Goal: Information Seeking & Learning: Understand process/instructions

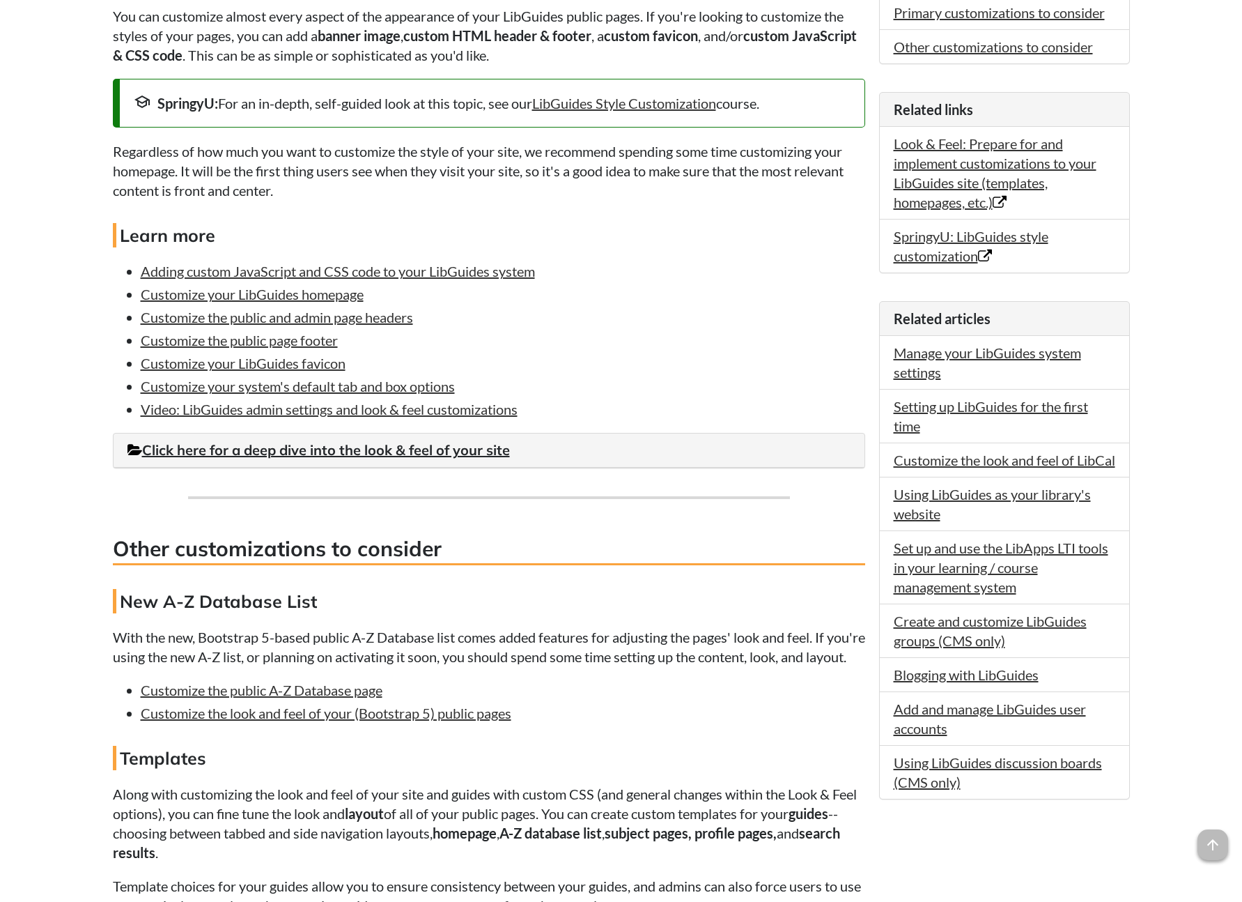
scroll to position [401, 0]
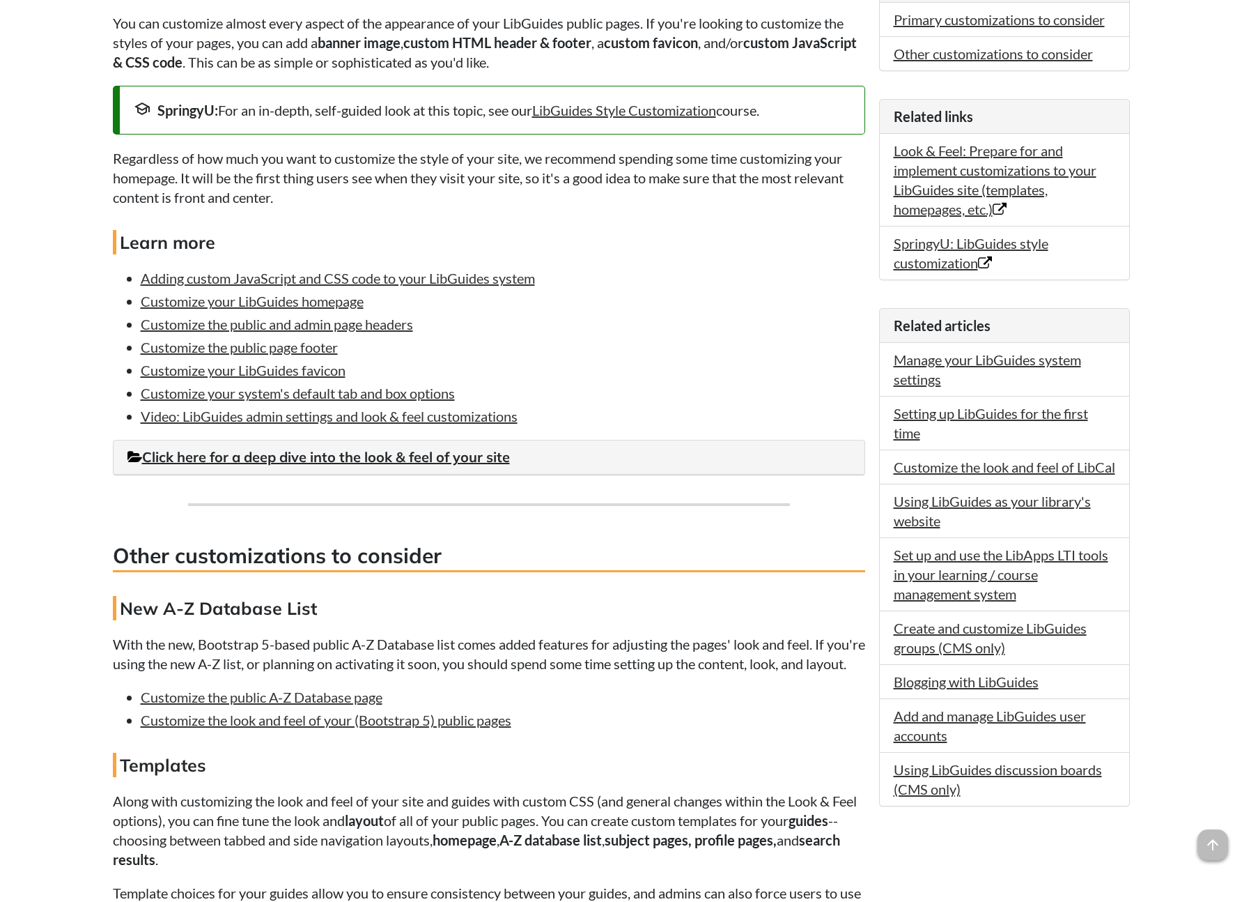
click at [291, 468] on div "Click here for a deep dive into the look & feel of your site" at bounding box center [489, 457] width 751 height 34
click at [321, 454] on link "Click here for a deep dive into the look & feel of your site" at bounding box center [319, 456] width 383 height 17
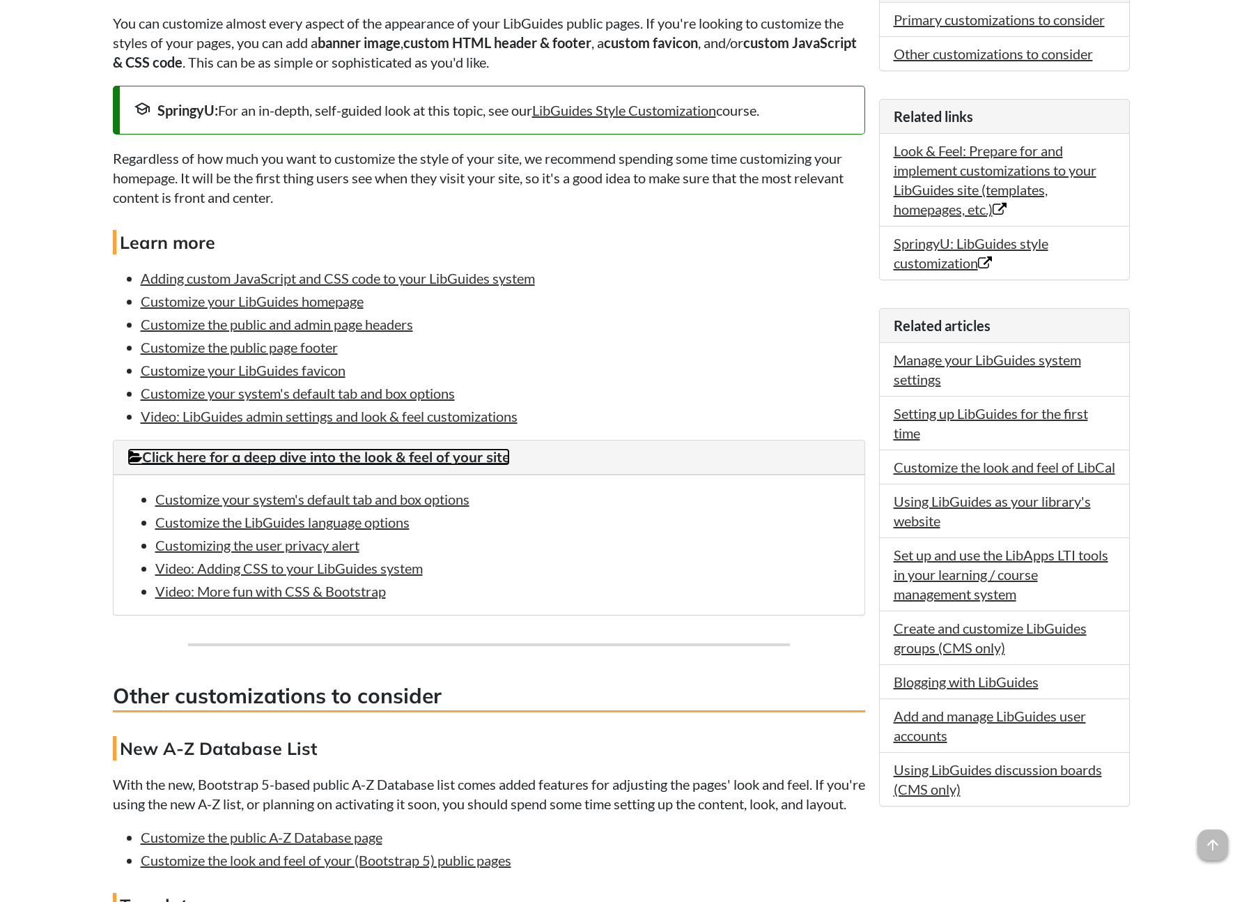
click at [321, 454] on link "Click here for a deep dive into the look & feel of your site" at bounding box center [319, 456] width 383 height 17
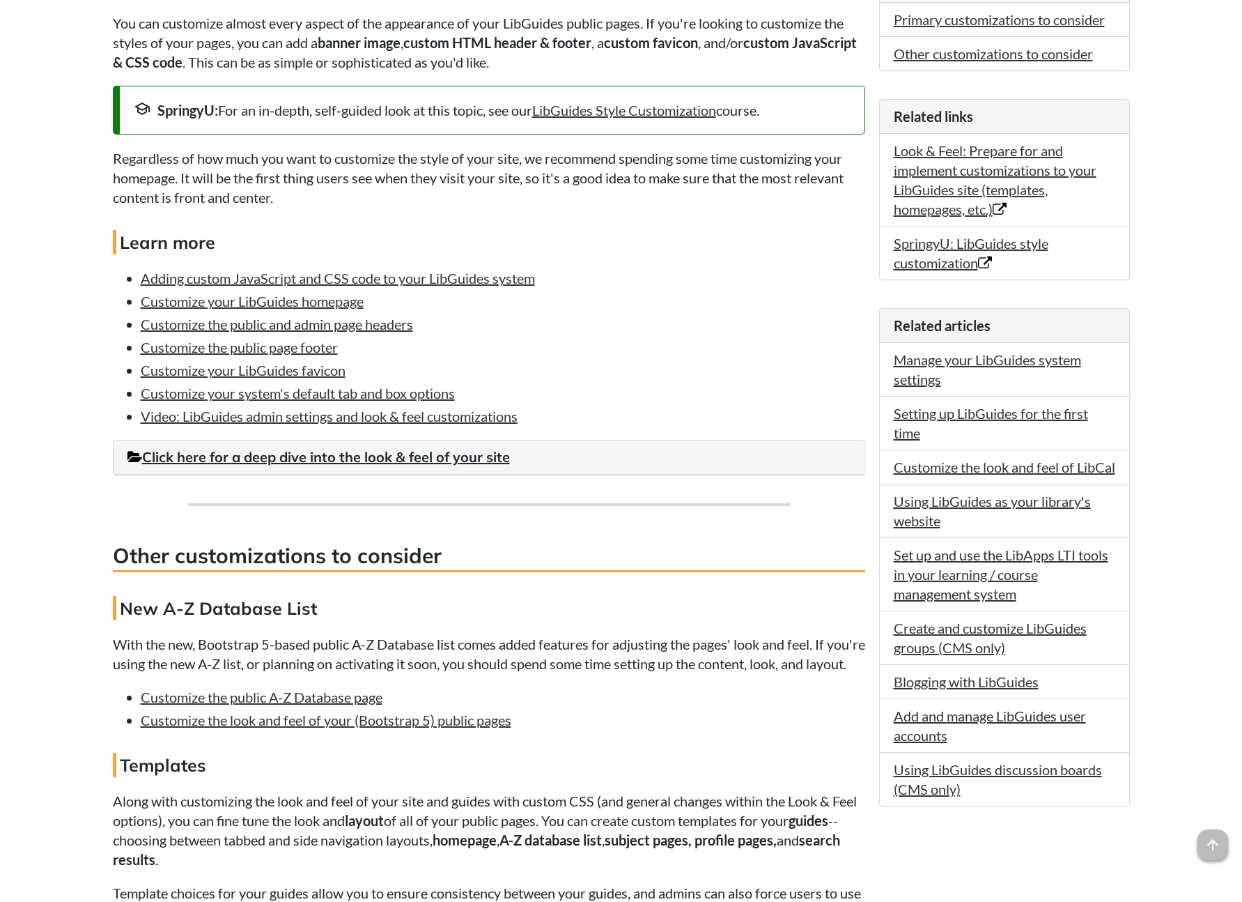
click at [689, 577] on div "Primary customizations to consider You can customize almost every aspect of the…" at bounding box center [489, 626] width 753 height 1316
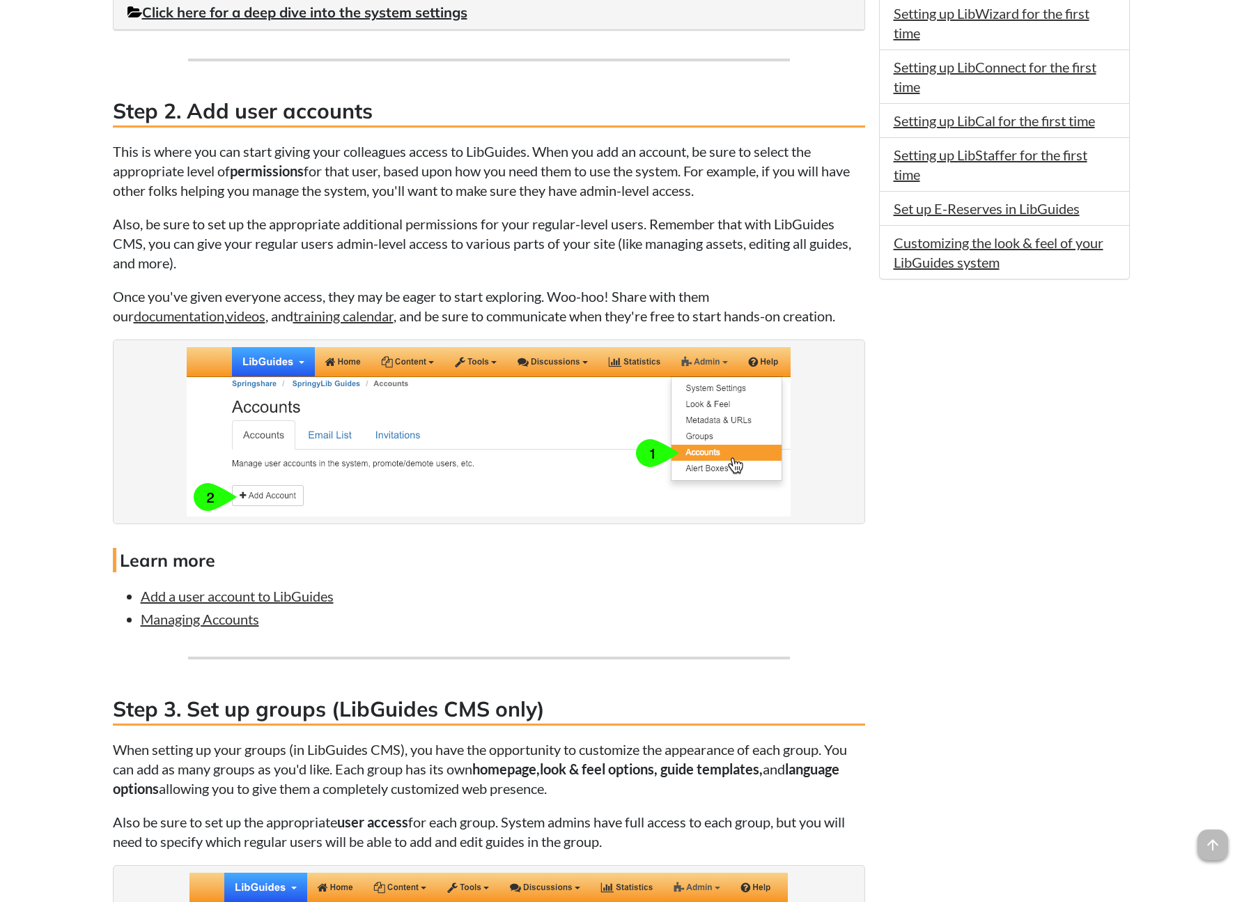
scroll to position [1015, 0]
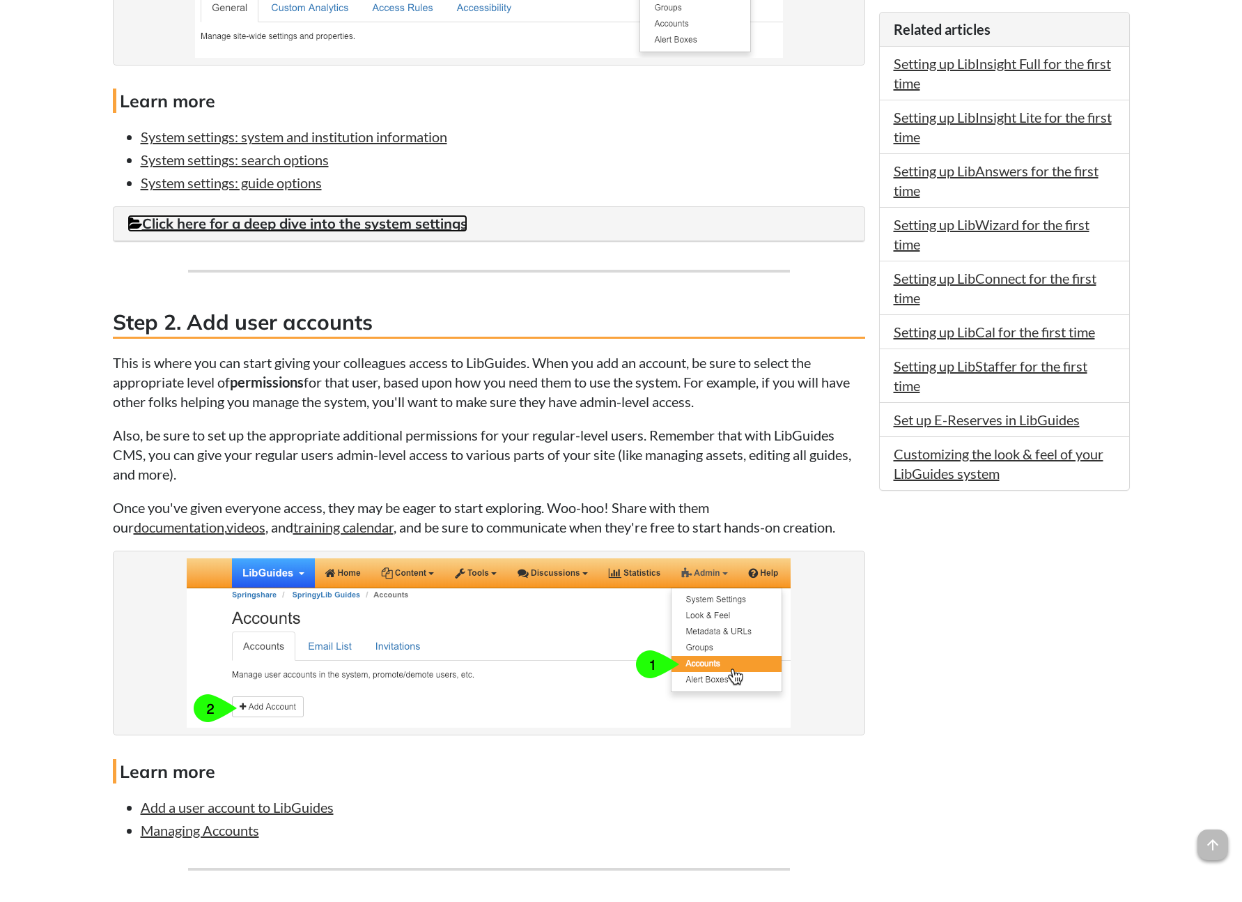
click at [360, 229] on link "Click here for a deep dive into the system settings" at bounding box center [298, 223] width 340 height 17
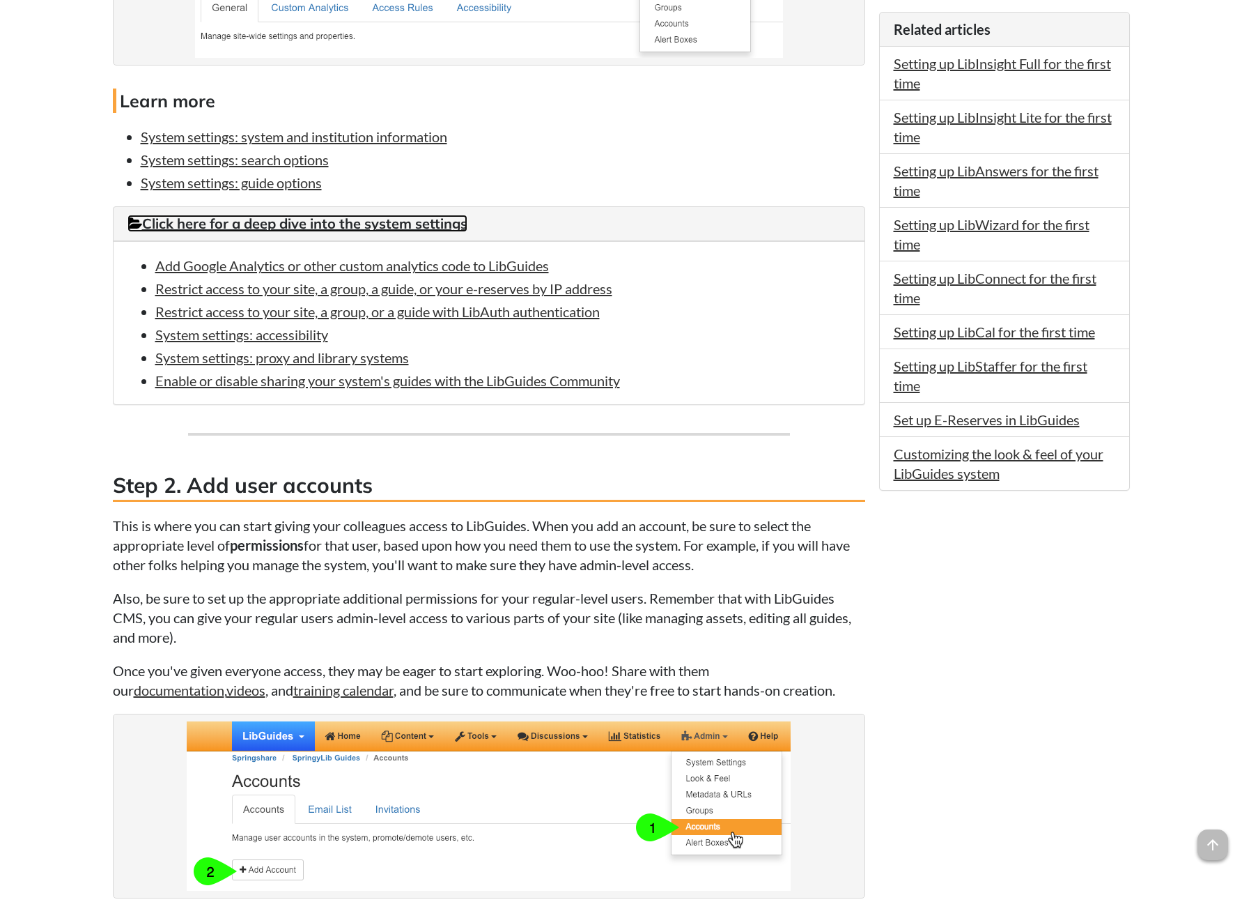
click at [360, 229] on link "Click here for a deep dive into the system settings" at bounding box center [298, 223] width 340 height 17
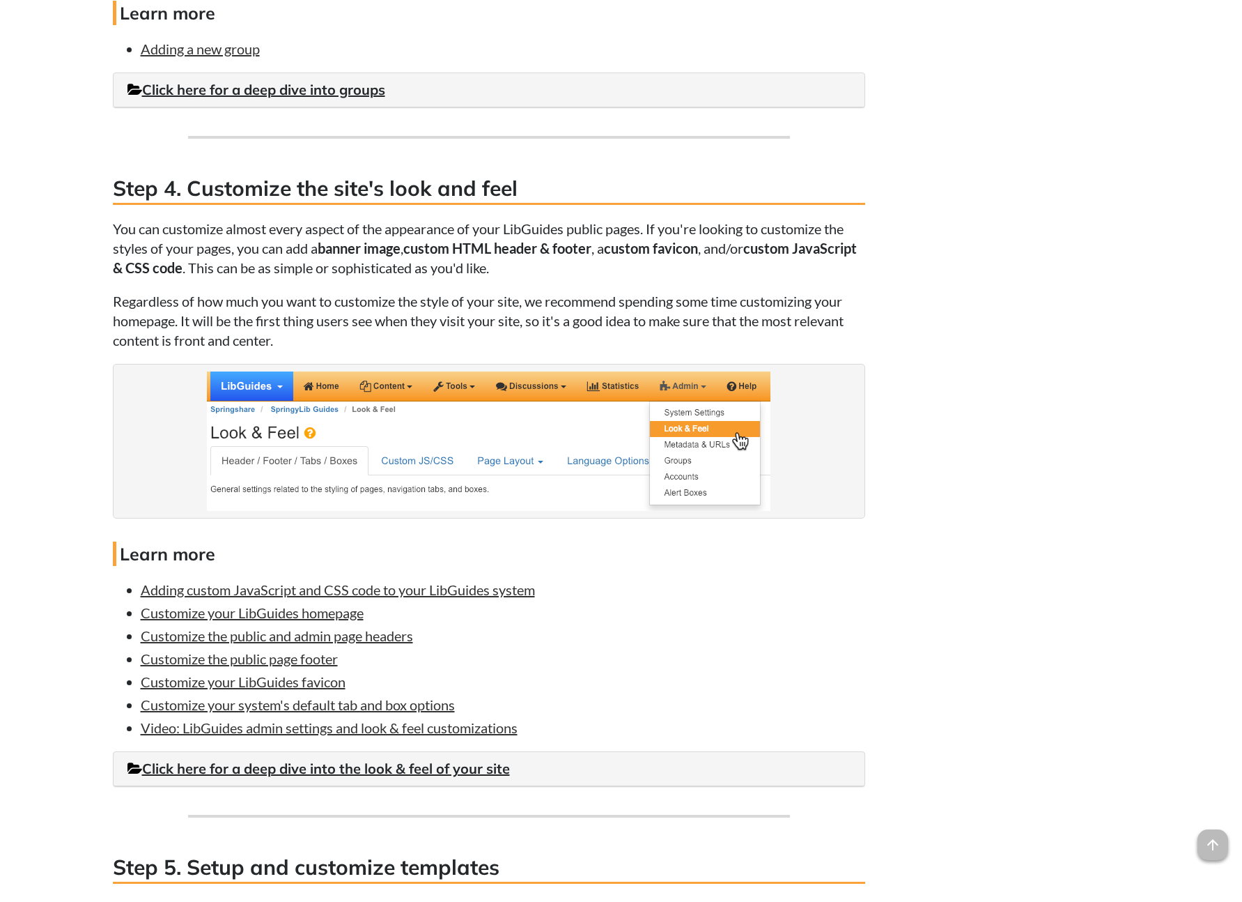
scroll to position [2525, 0]
